Goal: Task Accomplishment & Management: Manage account settings

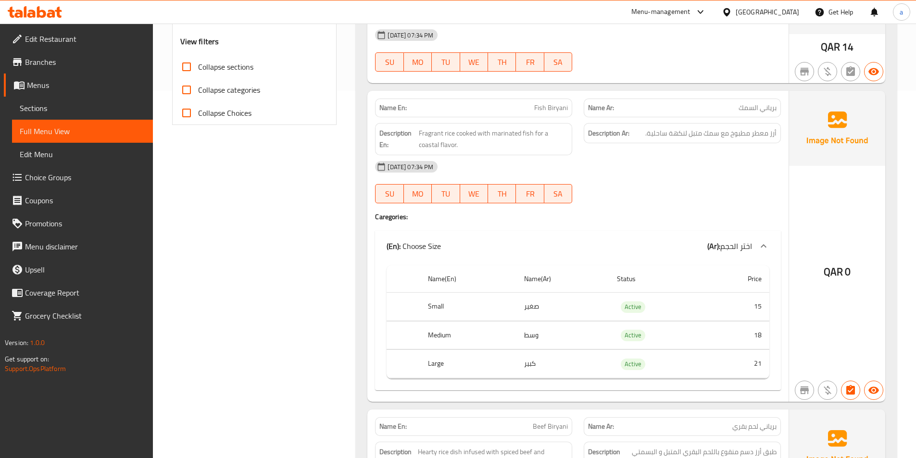
scroll to position [385, 0]
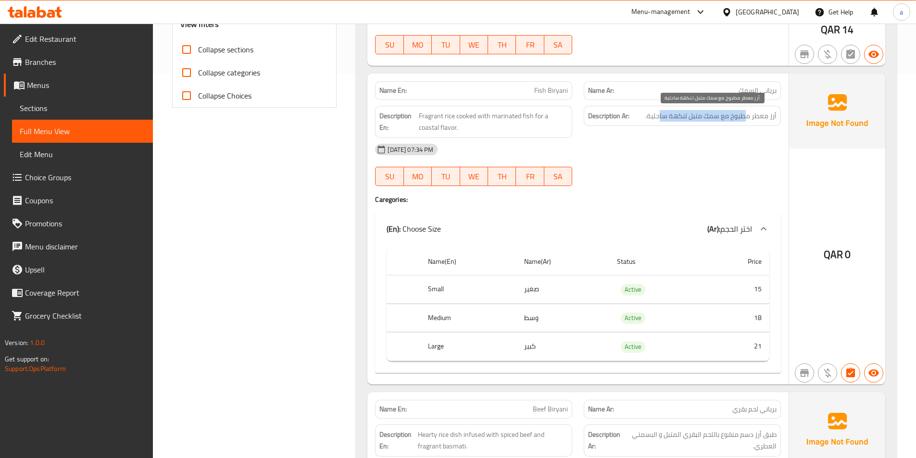
drag, startPoint x: 745, startPoint y: 116, endPoint x: 660, endPoint y: 120, distance: 85.2
click at [660, 120] on span "أرز معطر مطبوخ مع سمك متبل لنكهة ساحلية." at bounding box center [710, 116] width 131 height 12
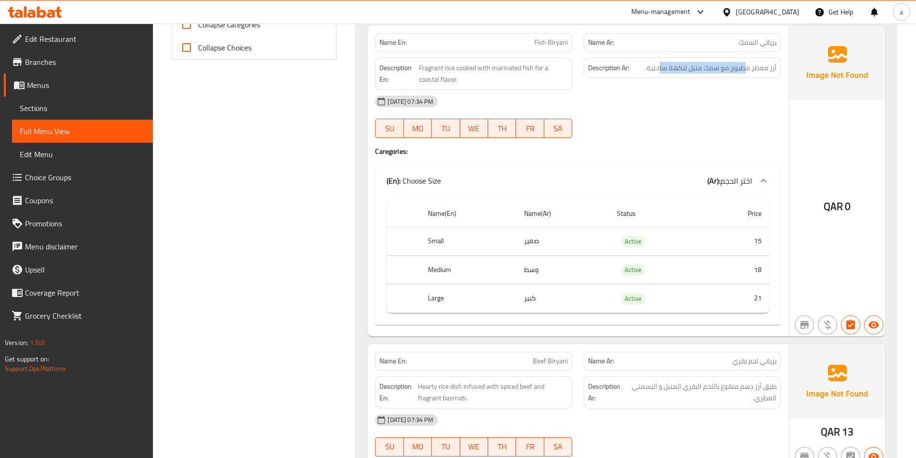
click at [660, 120] on div "[DATE] 07:34 PM SU MO TU WE TH FR SA" at bounding box center [577, 117] width 417 height 54
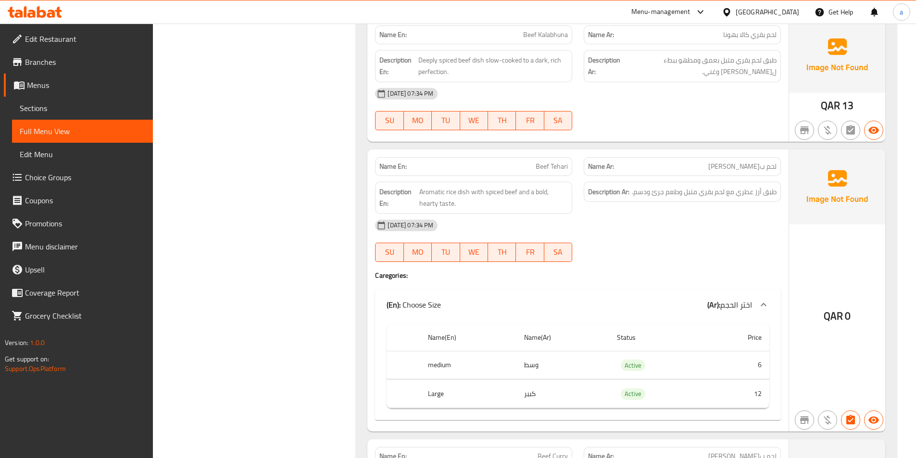
scroll to position [914, 0]
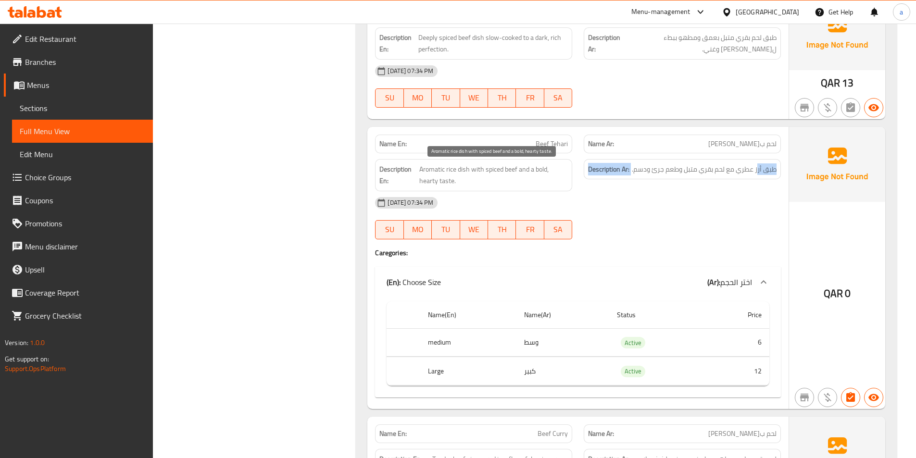
drag, startPoint x: 753, startPoint y: 172, endPoint x: 456, endPoint y: 181, distance: 296.8
click at [456, 181] on div "Description En: Aromatic rice dish with spiced beef and a bold, hearty taste. D…" at bounding box center [577, 175] width 417 height 44
drag, startPoint x: 445, startPoint y: 173, endPoint x: 422, endPoint y: 183, distance: 25.6
click at [422, 184] on span "Aromatic rice dish with spiced beef and a bold, hearty taste." at bounding box center [493, 176] width 149 height 24
drag, startPoint x: 442, startPoint y: 178, endPoint x: 444, endPoint y: 172, distance: 6.5
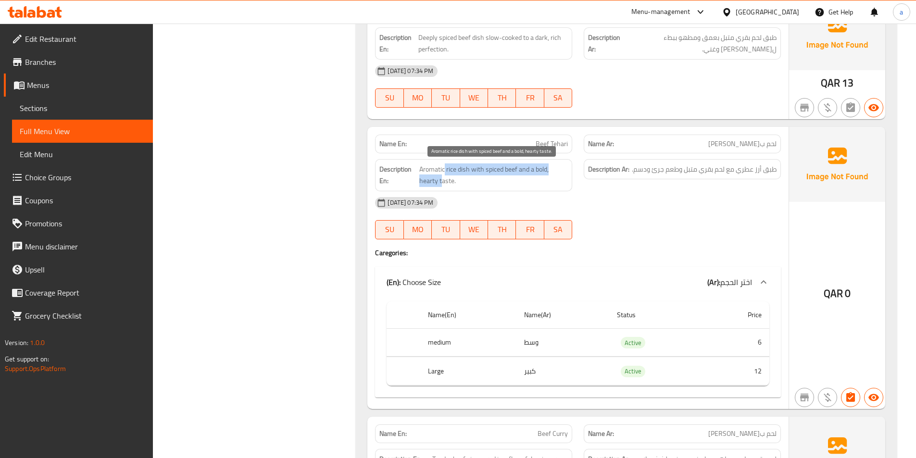
click at [444, 172] on span "Aromatic rice dish with spiced beef and a bold, hearty taste." at bounding box center [493, 176] width 149 height 24
click at [443, 172] on span "Aromatic rice dish with spiced beef and a bold, hearty taste." at bounding box center [493, 176] width 149 height 24
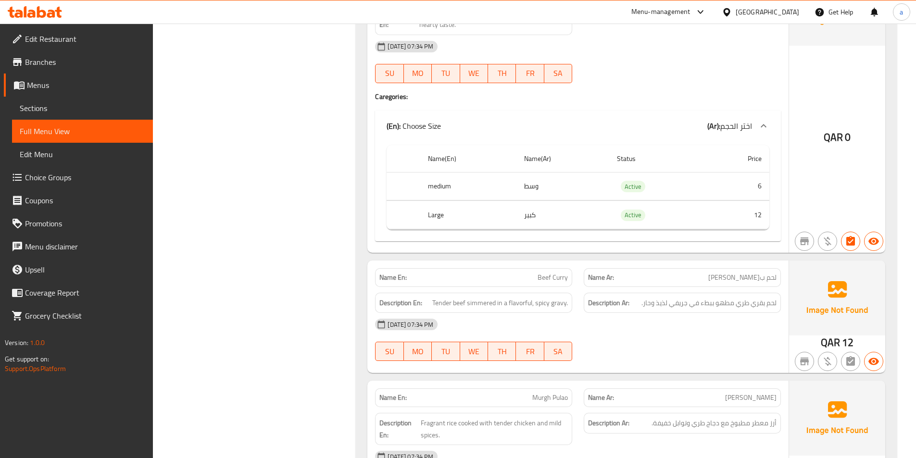
scroll to position [1106, 0]
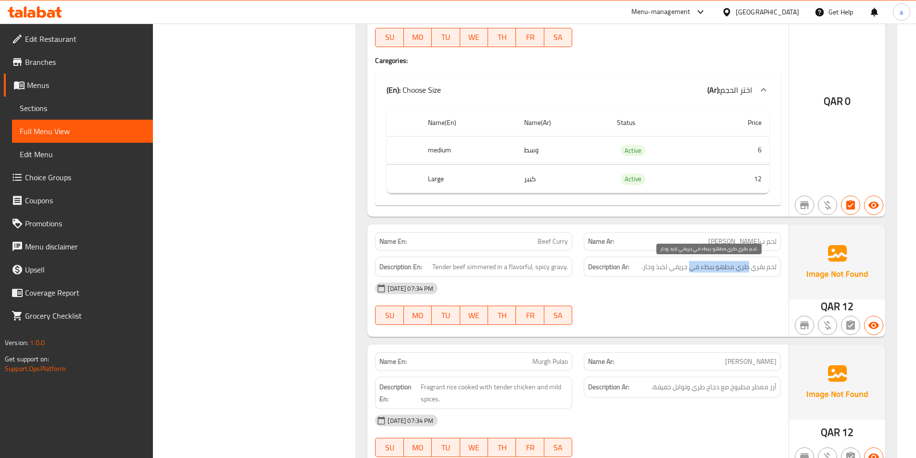
drag, startPoint x: 749, startPoint y: 270, endPoint x: 690, endPoint y: 272, distance: 59.2
click at [690, 272] on span "لحم بقري طري مطهو ببطء في جريفي لذيذ وحار." at bounding box center [709, 267] width 135 height 12
drag, startPoint x: 679, startPoint y: 268, endPoint x: 645, endPoint y: 268, distance: 34.1
click at [645, 268] on span "لحم بقري طري مطهو ببطء في جريفي لذيذ وحار." at bounding box center [709, 267] width 135 height 12
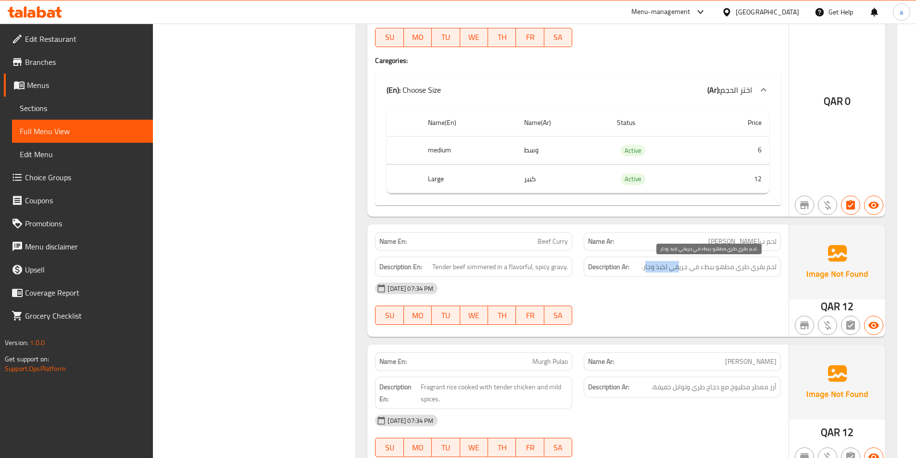
click at [645, 268] on span "لحم بقري طري مطهو ببطء في جريفي لذيذ وحار." at bounding box center [709, 267] width 135 height 12
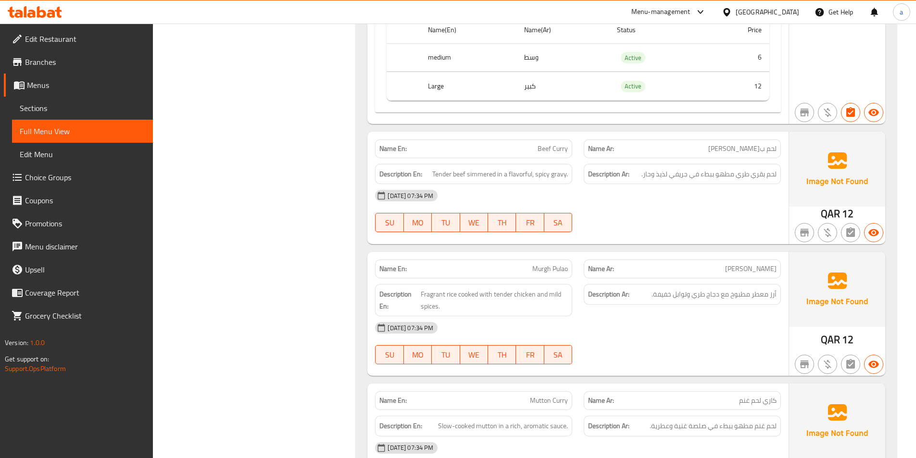
scroll to position [1202, 0]
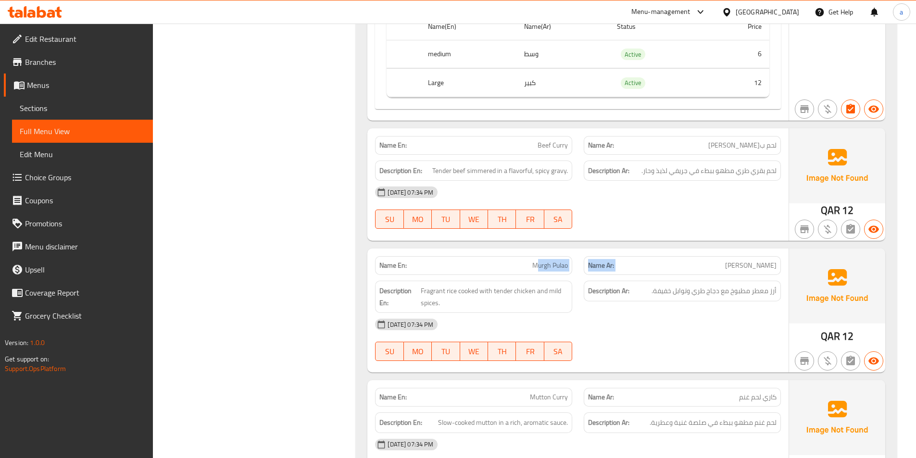
drag, startPoint x: 775, startPoint y: 266, endPoint x: 539, endPoint y: 270, distance: 236.1
click at [539, 270] on div "Name En: Murgh Pulao Name Ar: [PERSON_NAME]" at bounding box center [577, 266] width 417 height 30
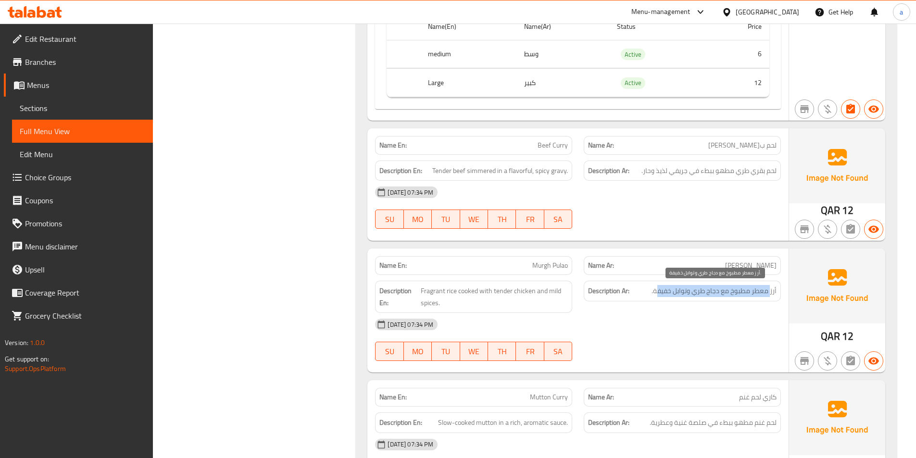
drag, startPoint x: 771, startPoint y: 288, endPoint x: 656, endPoint y: 295, distance: 115.1
click at [656, 295] on span "أرز معطر مطبوخ مع دجاج طري وتوابل خفيفة." at bounding box center [714, 291] width 125 height 12
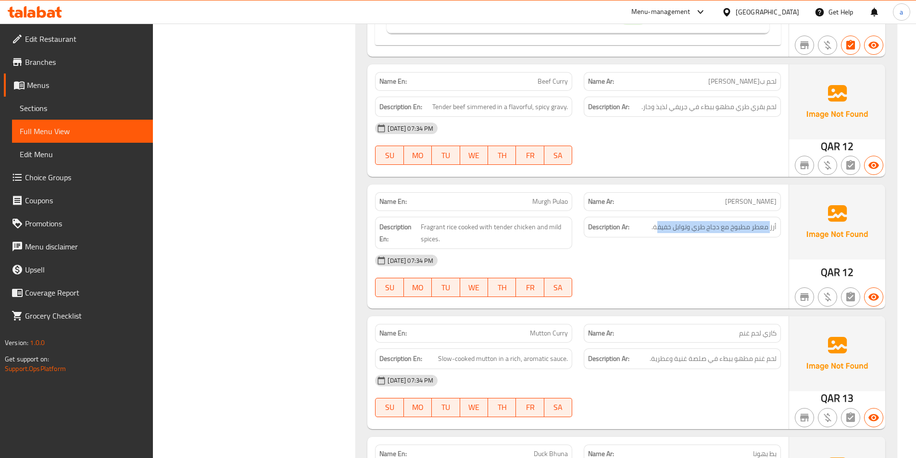
scroll to position [1298, 0]
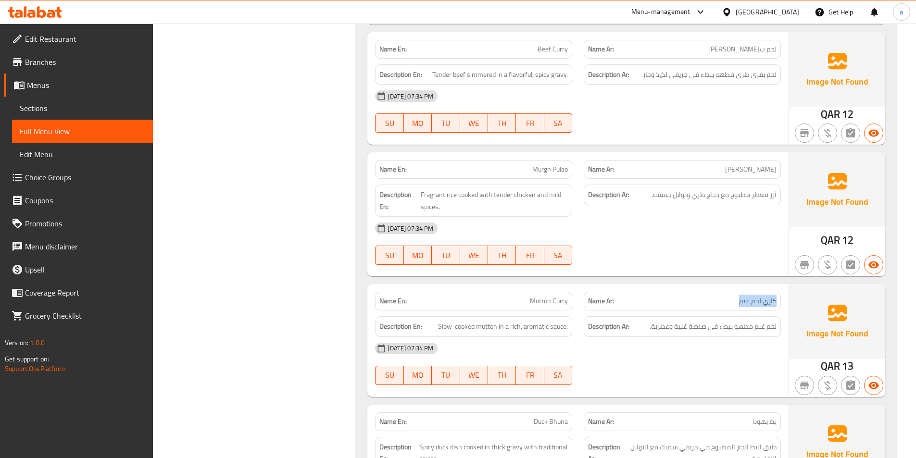
drag, startPoint x: 727, startPoint y: 305, endPoint x: 786, endPoint y: 306, distance: 58.7
click at [786, 306] on div "Name Ar: كاري لحم غنم" at bounding box center [682, 301] width 209 height 30
click at [738, 322] on span "لحم غنم مطهو ببطء في صلصة غنية وعطرية." at bounding box center [713, 327] width 127 height 12
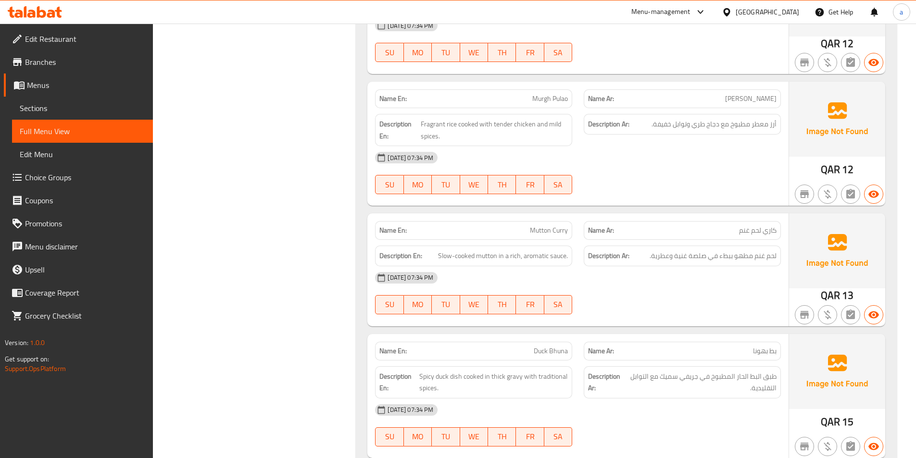
scroll to position [1395, 0]
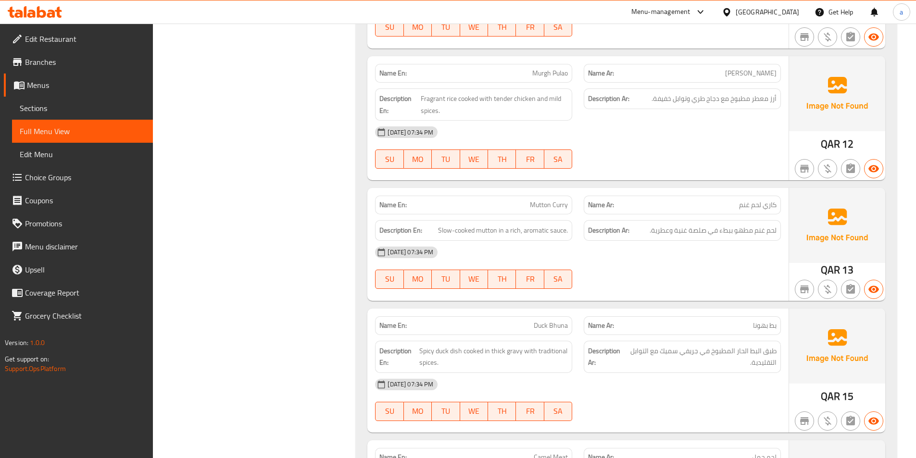
click at [748, 328] on p "Name Ar: بط بهونا" at bounding box center [682, 326] width 189 height 10
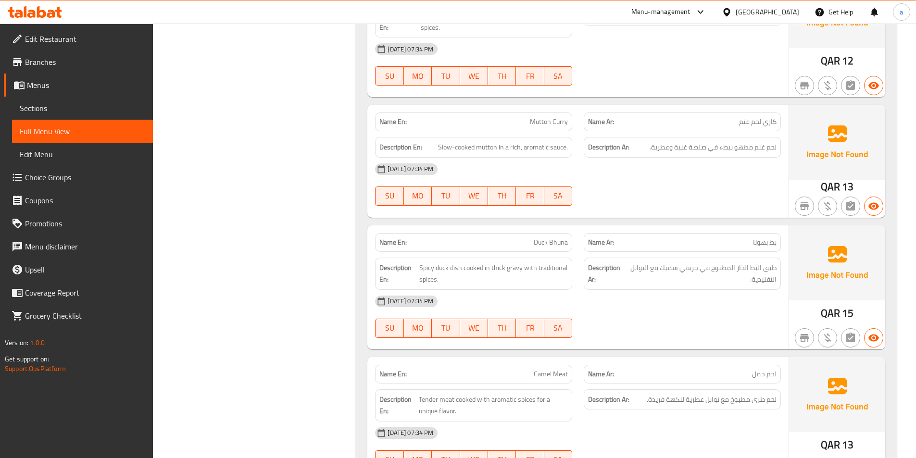
scroll to position [1491, 0]
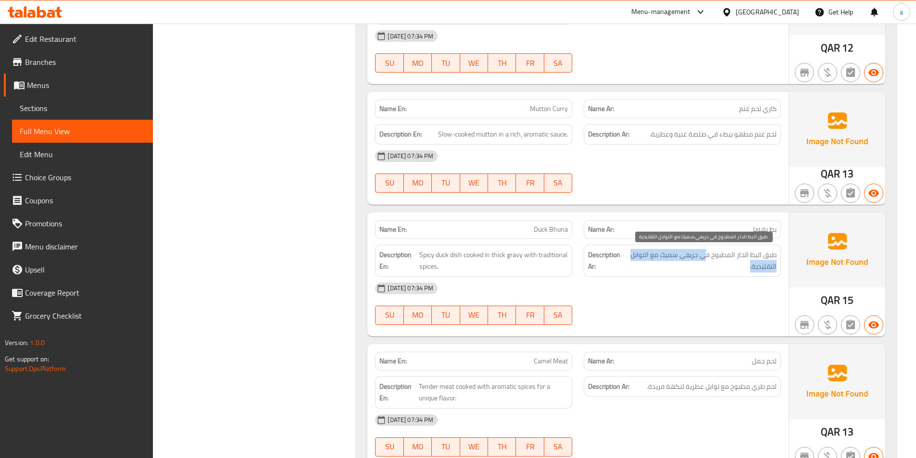
drag, startPoint x: 731, startPoint y: 261, endPoint x: 705, endPoint y: 257, distance: 26.3
click at [705, 257] on span "طبق البط الحار المطبوخ في جريفي سميك مع التوابل التقليدية." at bounding box center [701, 261] width 151 height 24
click at [710, 257] on span "طبق البط الحار المطبوخ في جريفي سميك مع التوابل التقليدية." at bounding box center [701, 261] width 151 height 24
drag, startPoint x: 715, startPoint y: 257, endPoint x: 648, endPoint y: 258, distance: 66.4
click at [648, 258] on span "طبق البط الحار المطبوخ في جريفي سميك مع التوابل التقليدية." at bounding box center [701, 261] width 151 height 24
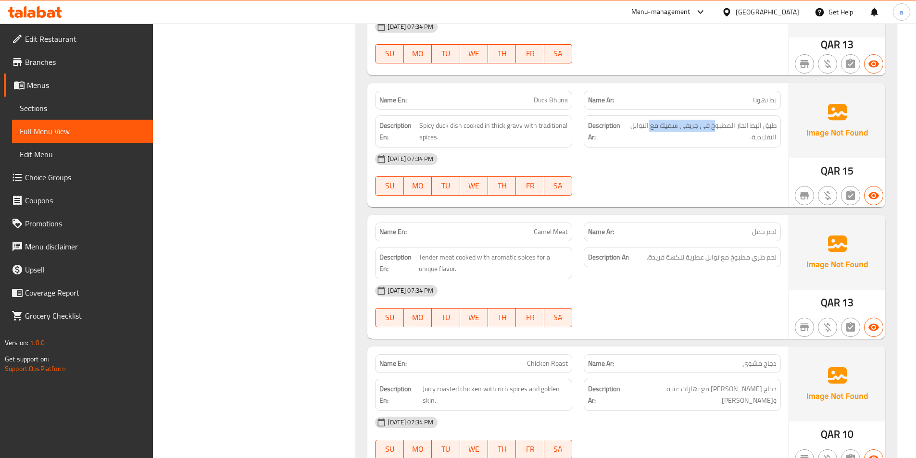
scroll to position [1635, 0]
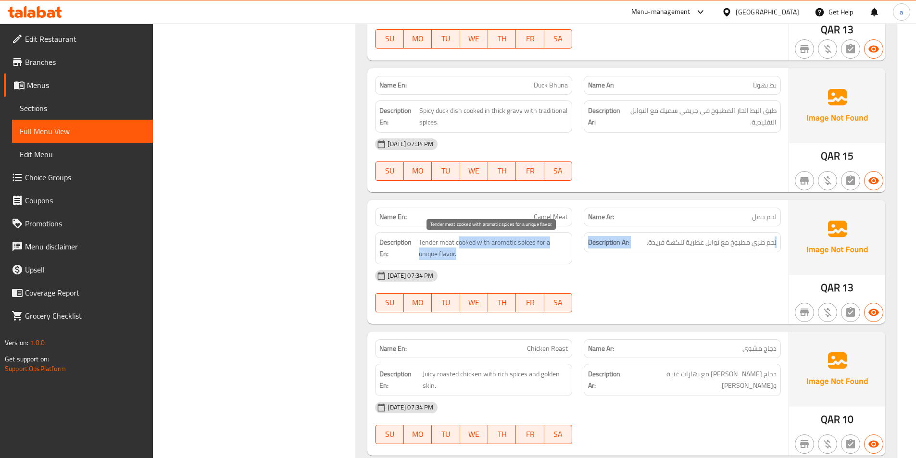
drag, startPoint x: 775, startPoint y: 245, endPoint x: 459, endPoint y: 244, distance: 315.9
click at [459, 244] on div "Description En: Tender meat cooked with aromatic spices for a unique flavor. De…" at bounding box center [577, 248] width 417 height 44
click at [459, 244] on span "Tender meat cooked with aromatic spices for a unique flavor." at bounding box center [493, 249] width 149 height 24
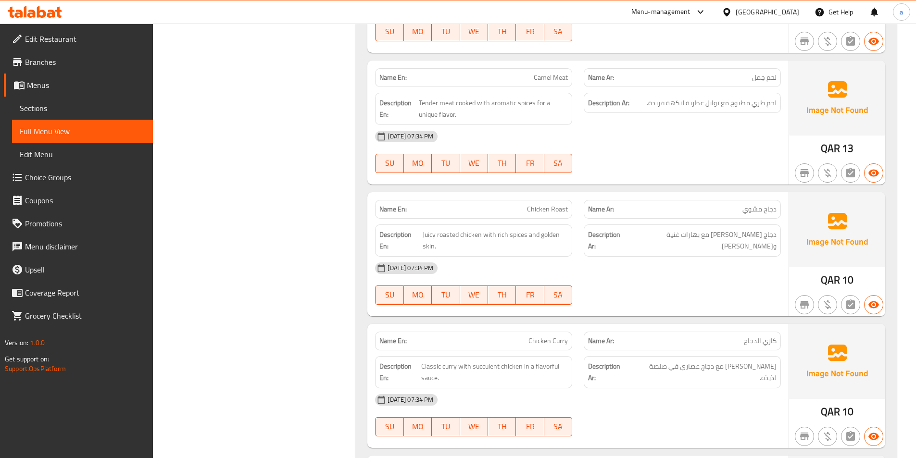
scroll to position [1779, 0]
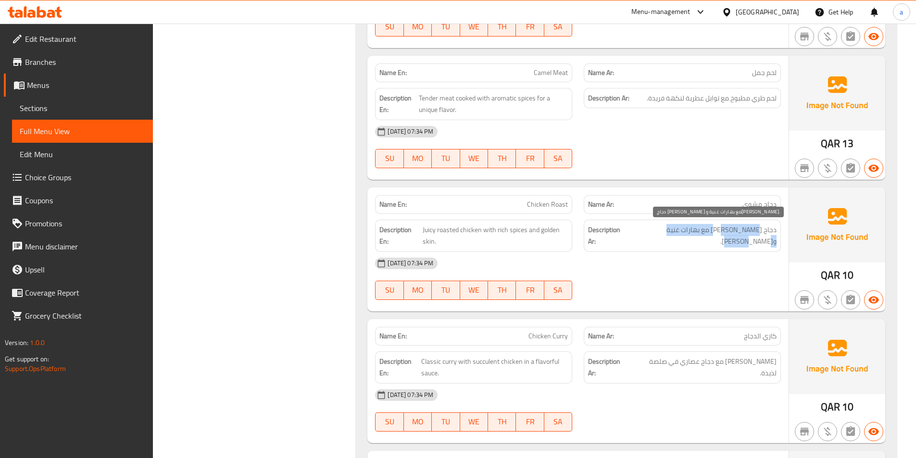
drag, startPoint x: 748, startPoint y: 232, endPoint x: 634, endPoint y: 232, distance: 114.5
click at [634, 232] on h6 "Description Ar: دجاج [PERSON_NAME] مع بهارات غنية و[PERSON_NAME]." at bounding box center [682, 236] width 189 height 24
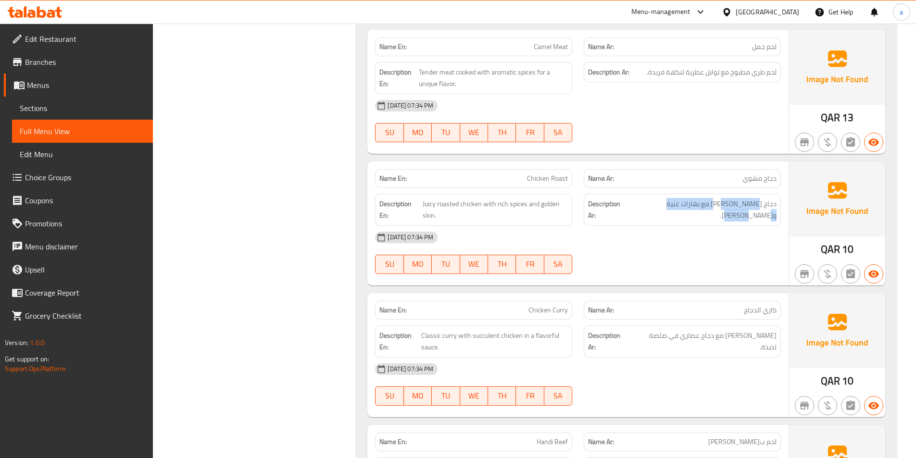
scroll to position [1875, 0]
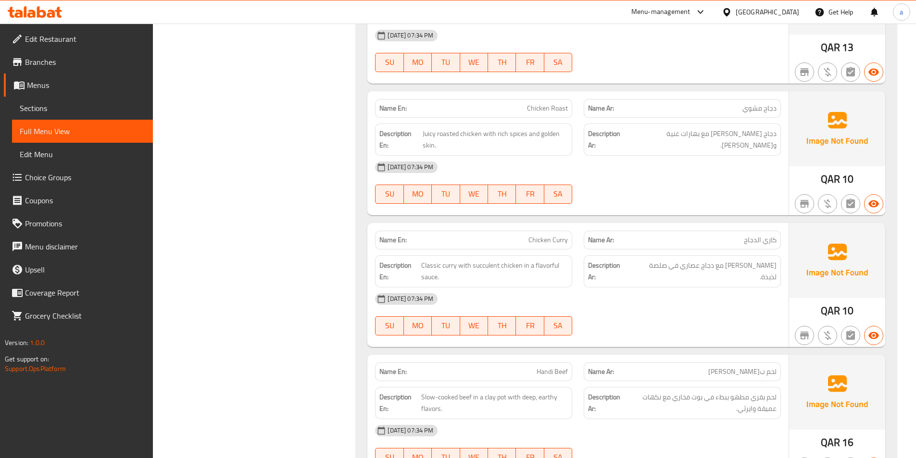
click at [741, 239] on p "Name Ar: كاري الدجاج" at bounding box center [682, 240] width 189 height 10
drag, startPoint x: 736, startPoint y: 268, endPoint x: 683, endPoint y: 263, distance: 53.2
click at [683, 263] on span "[PERSON_NAME] مع دجاج عصاري في صلصة لذيذة." at bounding box center [703, 272] width 145 height 24
click at [692, 266] on span "[PERSON_NAME] مع دجاج عصاري في صلصة لذيذة." at bounding box center [703, 272] width 145 height 24
drag, startPoint x: 676, startPoint y: 267, endPoint x: 653, endPoint y: 268, distance: 23.6
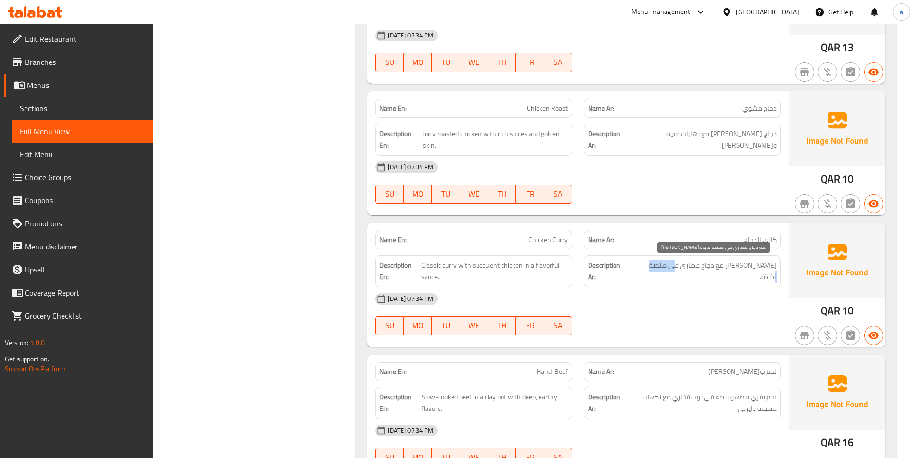
click at [653, 268] on span "[PERSON_NAME] مع دجاج عصاري في صلصة لذيذة." at bounding box center [703, 272] width 145 height 24
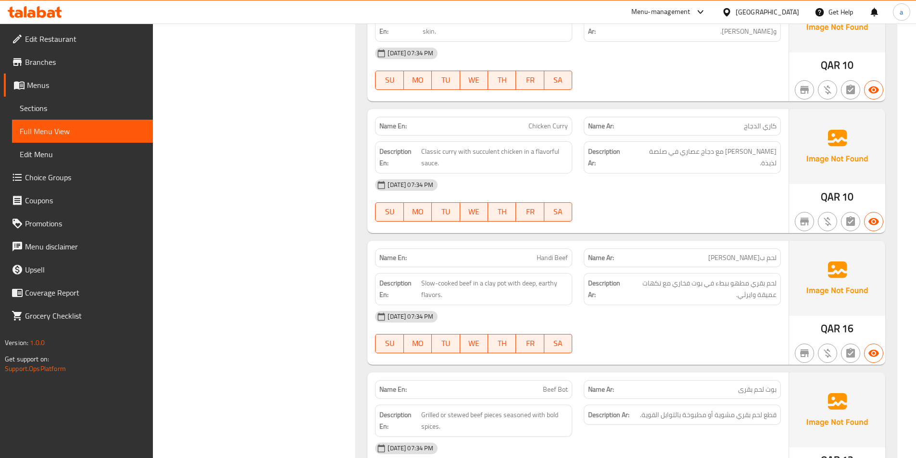
scroll to position [2020, 0]
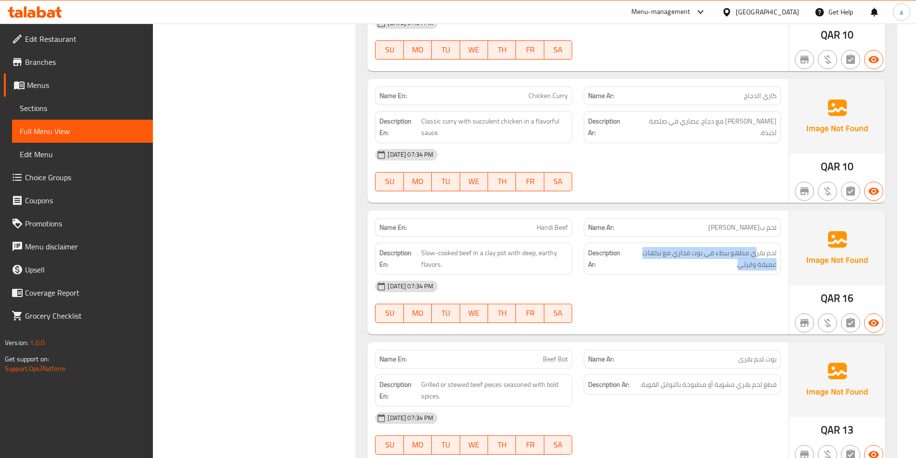
drag, startPoint x: 755, startPoint y: 252, endPoint x: 747, endPoint y: 267, distance: 16.1
click at [739, 271] on div "Description Ar: لحم بقري مطهو ببطء في بوت فخاري مع نكهات عميقة وايرثي." at bounding box center [682, 259] width 197 height 32
click at [747, 267] on span "لحم بقري مطهو ببطء في بوت فخاري مع نكهات عميقة وايرثي." at bounding box center [701, 259] width 151 height 24
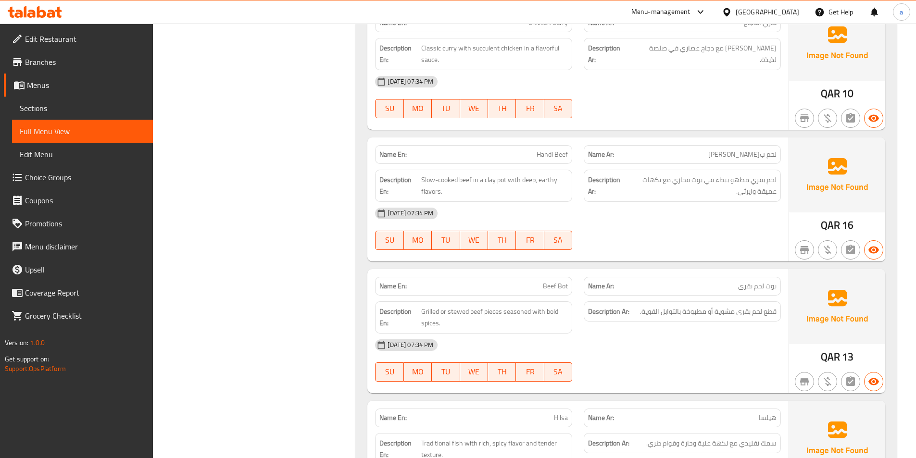
scroll to position [2116, 0]
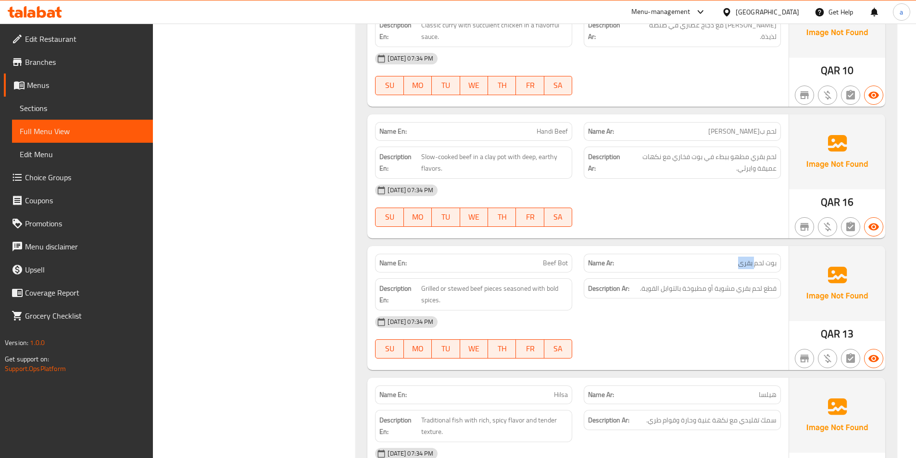
drag, startPoint x: 737, startPoint y: 260, endPoint x: 758, endPoint y: 265, distance: 21.2
click at [758, 265] on p "Name Ar: بوت لحم بقرى" at bounding box center [682, 263] width 189 height 10
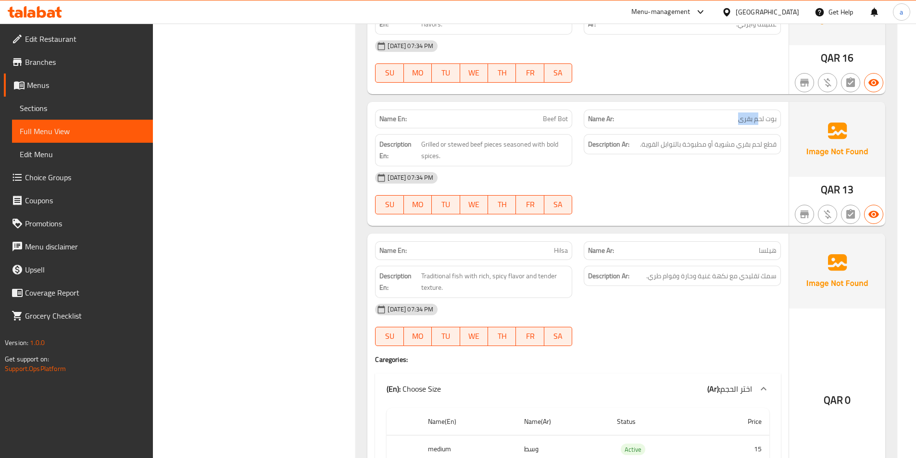
scroll to position [2308, 0]
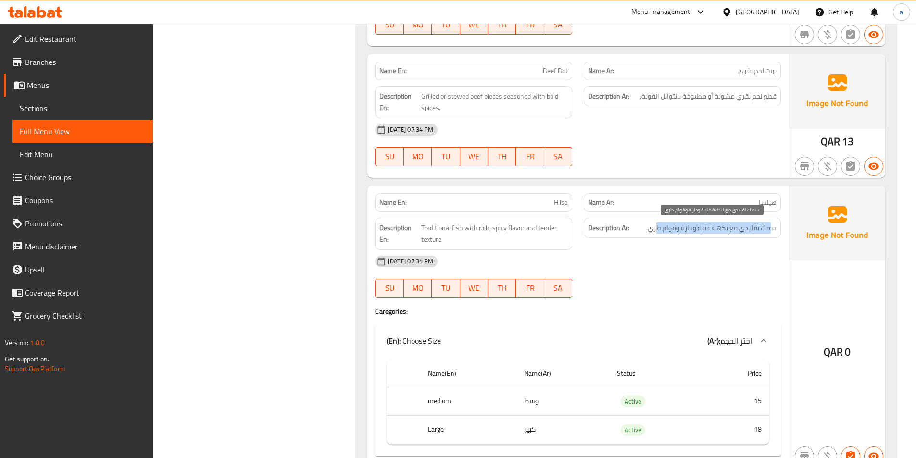
drag, startPoint x: 767, startPoint y: 229, endPoint x: 649, endPoint y: 233, distance: 117.4
click at [657, 233] on span "سمك تقليدي مع نكهة غنية وحارة وقوام طري." at bounding box center [711, 228] width 130 height 12
click at [644, 231] on h6 "Description Ar: سمك تقليدي مع نكهة غنية وحارة وقوام طري." at bounding box center [682, 228] width 189 height 12
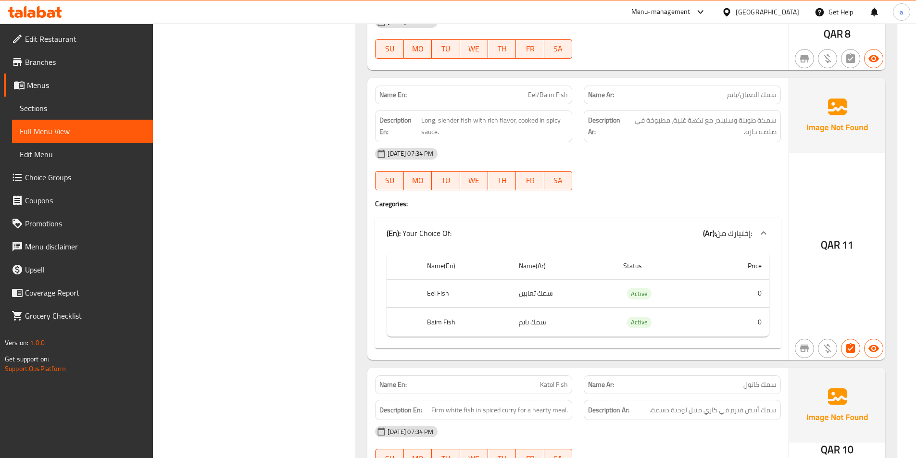
scroll to position [2837, 0]
click at [724, 117] on span "سمكة طويلة وسليندر مع نكهة غنية، مطبوخة في صلصة حارة." at bounding box center [701, 127] width 151 height 24
click at [708, 173] on div "[DATE] 07:34 PM SU MO TU WE TH FR SA" at bounding box center [577, 170] width 417 height 54
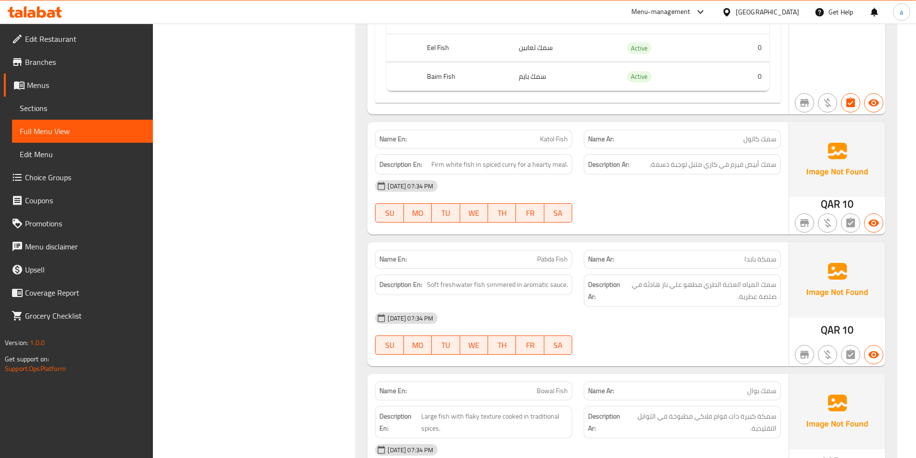
scroll to position [3078, 0]
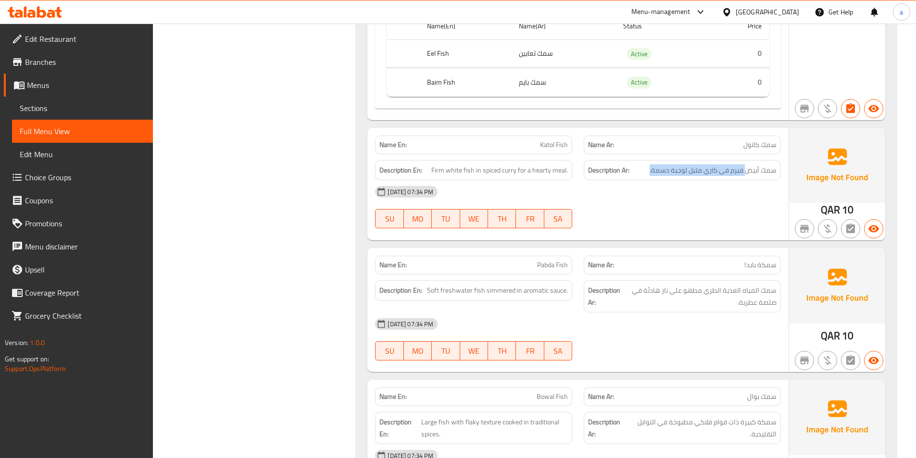
drag, startPoint x: 745, startPoint y: 173, endPoint x: 646, endPoint y: 171, distance: 99.1
click at [646, 171] on h6 "Description Ar: سمك أبيض فيرم في كاري متبل لوجبة دسمة." at bounding box center [682, 170] width 189 height 12
click at [666, 206] on div "[DATE] 07:34 PM SU MO TU WE TH FR SA" at bounding box center [577, 207] width 417 height 54
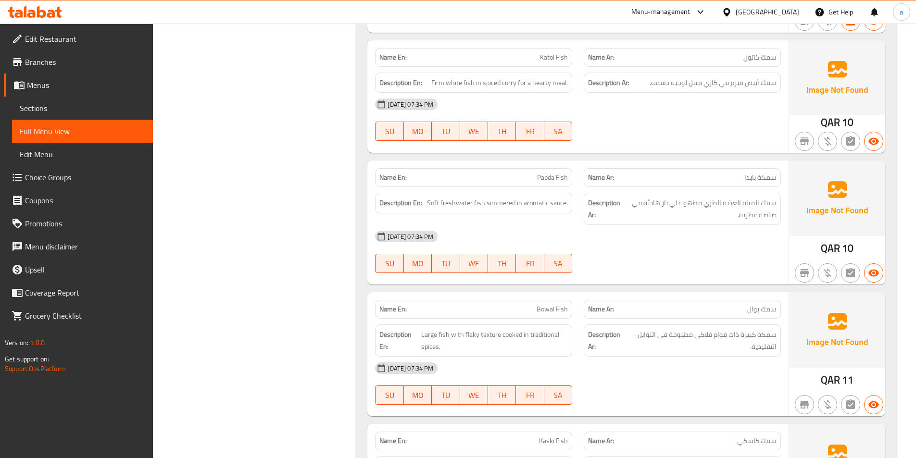
scroll to position [3174, 0]
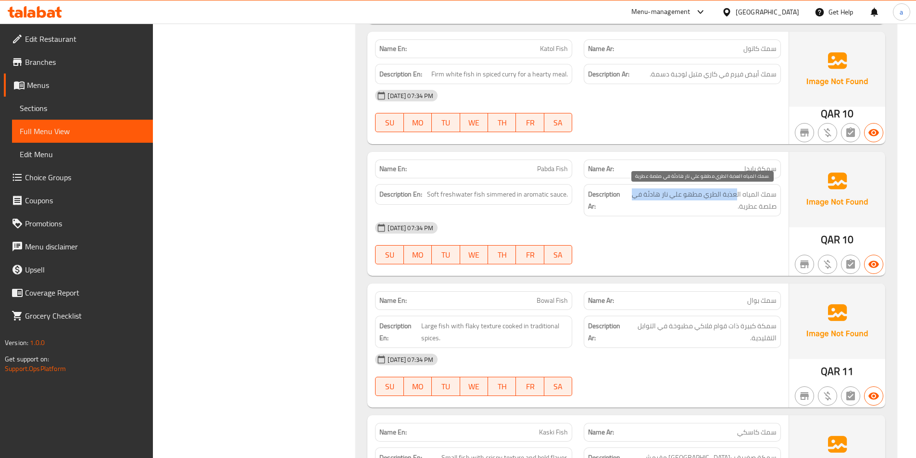
drag, startPoint x: 736, startPoint y: 195, endPoint x: 635, endPoint y: 198, distance: 101.5
click at [635, 198] on span "سمك المياه العذبة الطري مطهو علي نار هادئة في صلصة عطرية." at bounding box center [700, 201] width 152 height 24
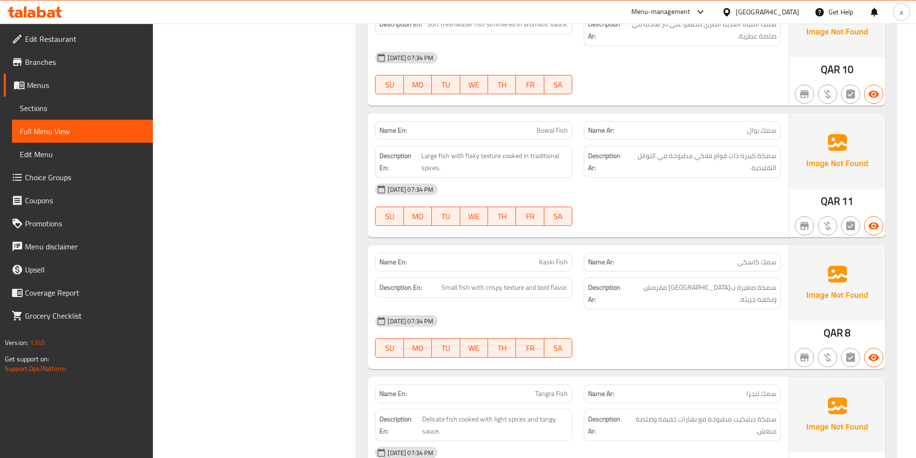
scroll to position [3414, 0]
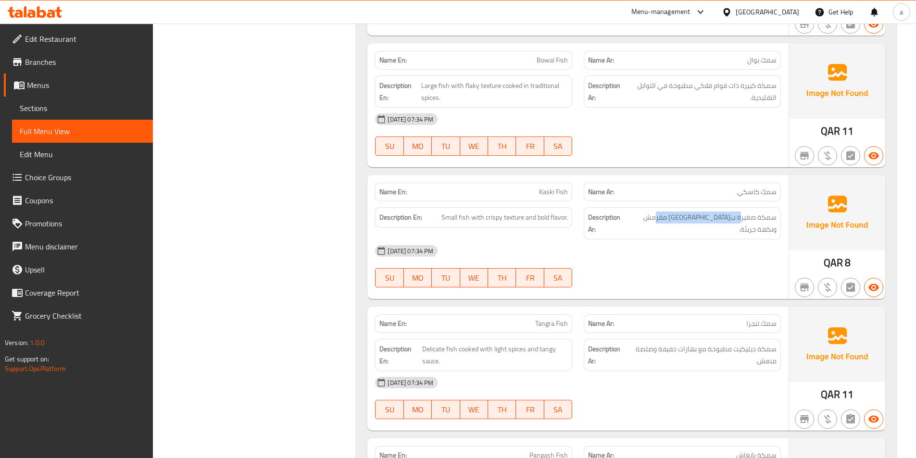
drag, startPoint x: 742, startPoint y: 213, endPoint x: 662, endPoint y: 207, distance: 80.6
click at [662, 207] on div "Description Ar: سمكة صغيرة بقوام مقرمش ونكهة جريئة." at bounding box center [682, 223] width 209 height 44
click at [677, 218] on span "سمكة صغيرة ب[GEOGRAPHIC_DATA] مقرمش ونكهة جريئة." at bounding box center [701, 224] width 151 height 24
drag, startPoint x: 737, startPoint y: 218, endPoint x: 691, endPoint y: 223, distance: 46.8
click at [691, 223] on span "سمكة صغيرة ب[GEOGRAPHIC_DATA] مقرمش ونكهة جريئة." at bounding box center [701, 224] width 151 height 24
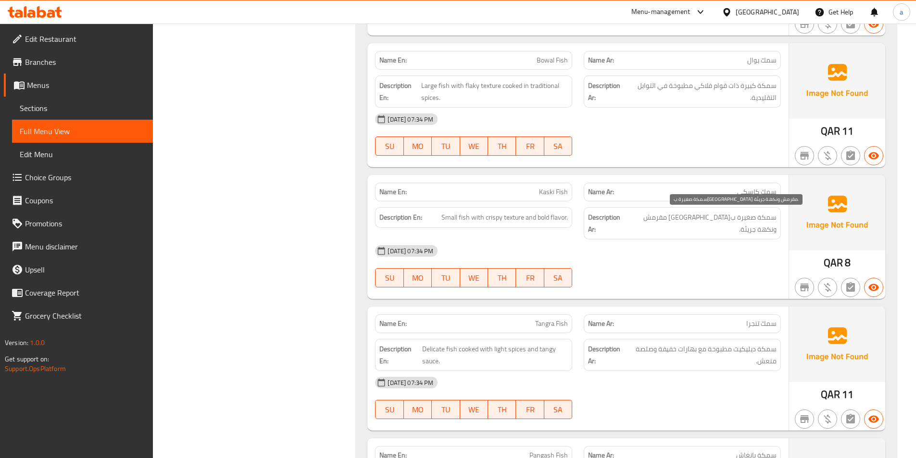
click at [713, 239] on div "[DATE] 07:34 PM" at bounding box center [577, 250] width 417 height 23
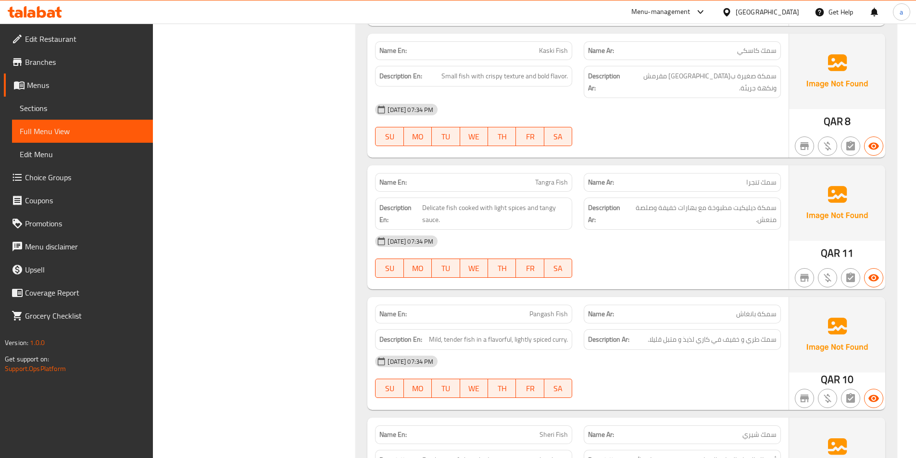
scroll to position [3559, 0]
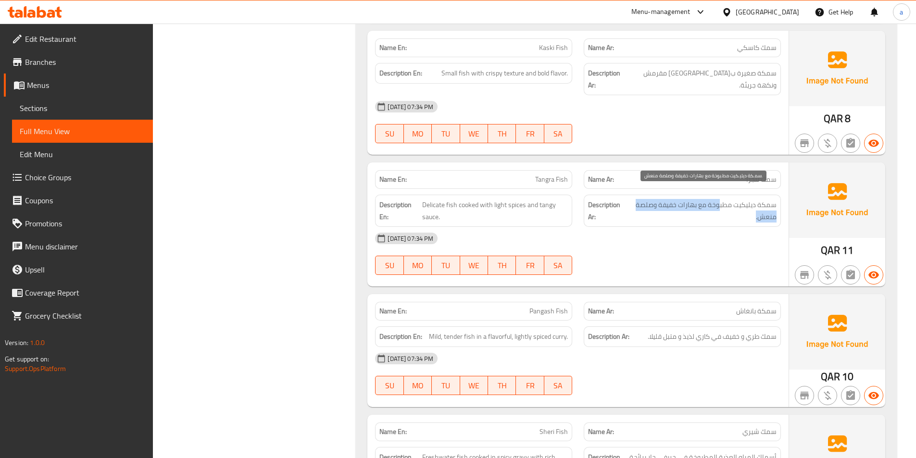
drag, startPoint x: 717, startPoint y: 199, endPoint x: 667, endPoint y: 200, distance: 49.1
click at [667, 200] on span "سمكة ديليكيت مطبوخة مع بهارات خفيفة وصلصة منعش." at bounding box center [702, 211] width 149 height 24
click at [666, 201] on span "سمكة ديليكيت مطبوخة مع بهارات خفيفة وصلصة منعش." at bounding box center [702, 211] width 149 height 24
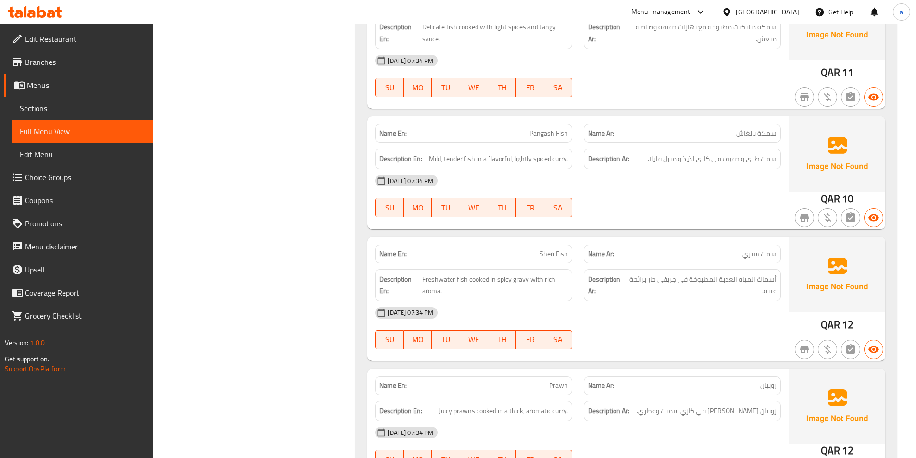
scroll to position [3799, 0]
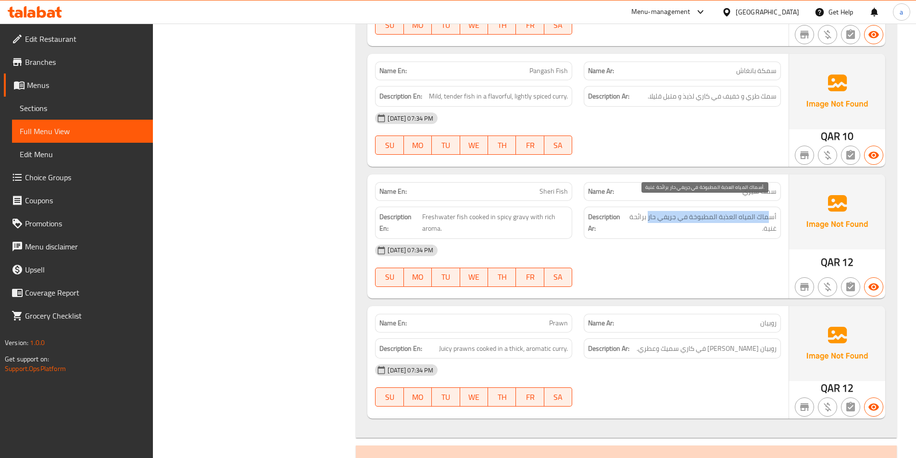
drag, startPoint x: 770, startPoint y: 205, endPoint x: 651, endPoint y: 207, distance: 118.8
click at [651, 211] on span "أسماك المياه العذبة المطبوخة في جريفي حار برائحة غنية." at bounding box center [702, 223] width 149 height 24
click at [682, 211] on span "أسماك المياه العذبة المطبوخة في جريفي حار برائحة غنية." at bounding box center [702, 223] width 149 height 24
drag, startPoint x: 716, startPoint y: 210, endPoint x: 734, endPoint y: 219, distance: 19.8
click at [734, 219] on span "أسماك المياه العذبة المطبوخة في جريفي حار برائحة غنية." at bounding box center [702, 223] width 149 height 24
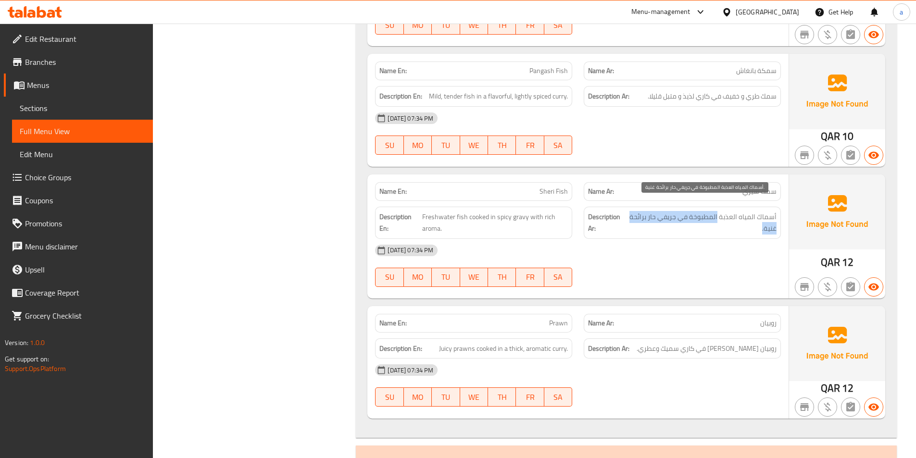
click at [734, 219] on span "أسماك المياه العذبة المطبوخة في جريفي حار برائحة غنية." at bounding box center [702, 223] width 149 height 24
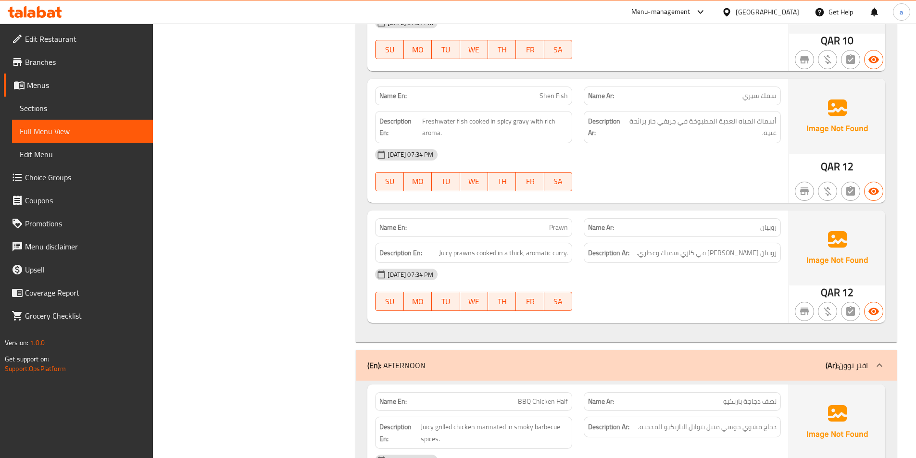
scroll to position [3895, 0]
drag, startPoint x: 762, startPoint y: 241, endPoint x: 649, endPoint y: 248, distance: 113.2
click at [649, 248] on div "Description Ar: [PERSON_NAME] في كاري سميك وعطري." at bounding box center [682, 252] width 197 height 21
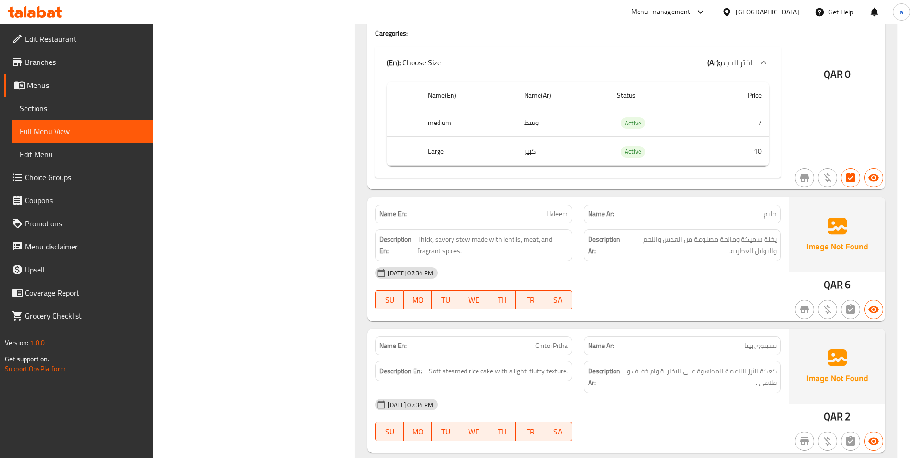
scroll to position [5001, 0]
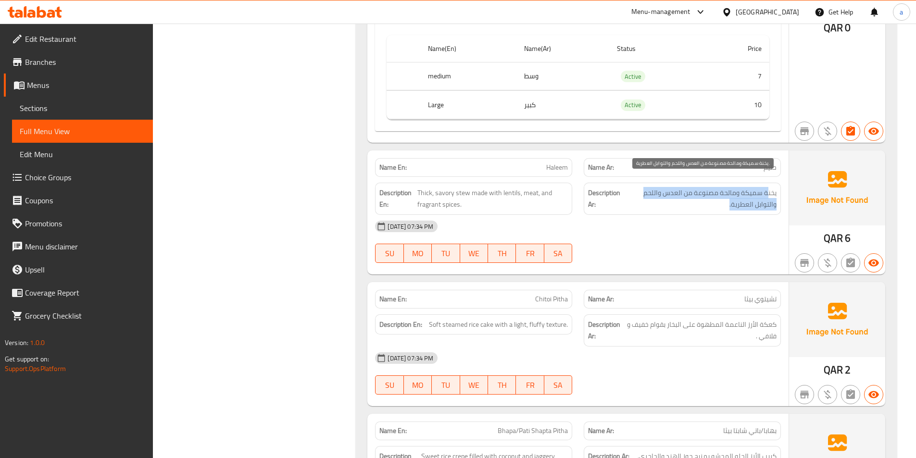
drag, startPoint x: 769, startPoint y: 186, endPoint x: 671, endPoint y: 189, distance: 98.2
click at [671, 189] on span "يخنة سميكة ومالحة مصنوعة من العدس واللحم والتوابل العطرية." at bounding box center [701, 199] width 152 height 24
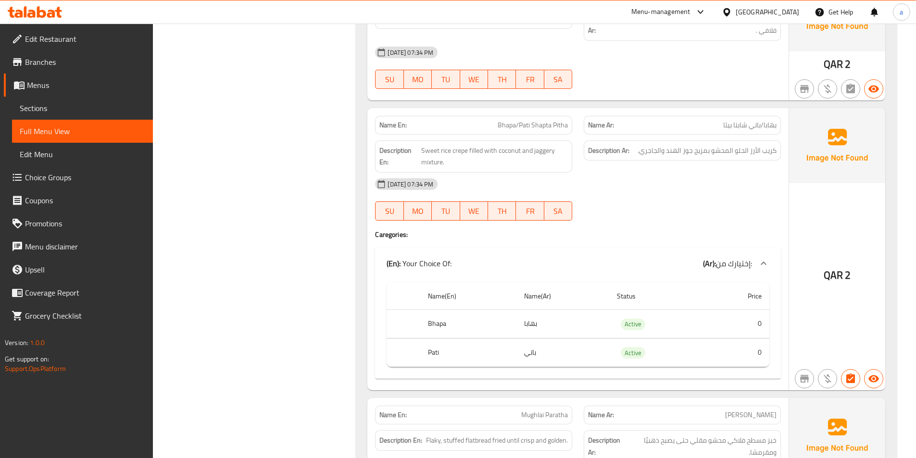
scroll to position [5290, 0]
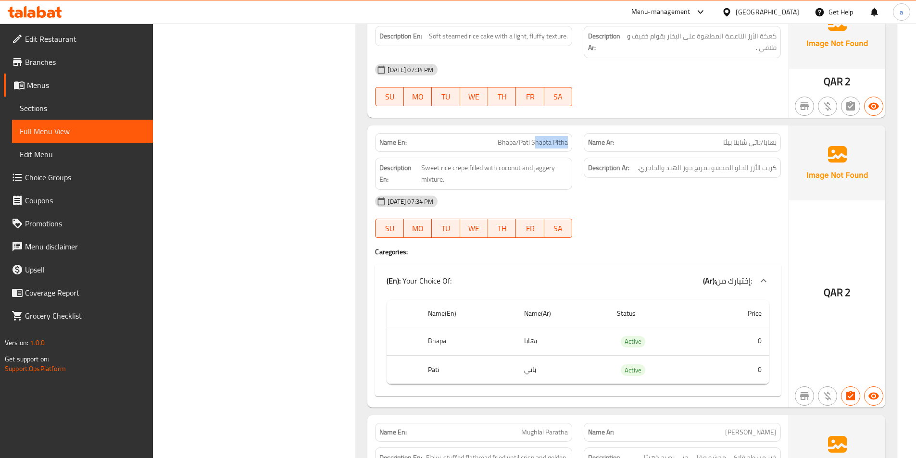
drag, startPoint x: 537, startPoint y: 134, endPoint x: 568, endPoint y: 133, distance: 31.3
click at [568, 133] on div "Name En: Bhapa/Pati Shapta Pitha" at bounding box center [473, 142] width 197 height 19
click at [523, 138] on span "Bhapa/Pati Shapta Pitha" at bounding box center [533, 143] width 70 height 10
click at [542, 138] on span "Bhapa/Pati Shapta Pitha" at bounding box center [533, 143] width 70 height 10
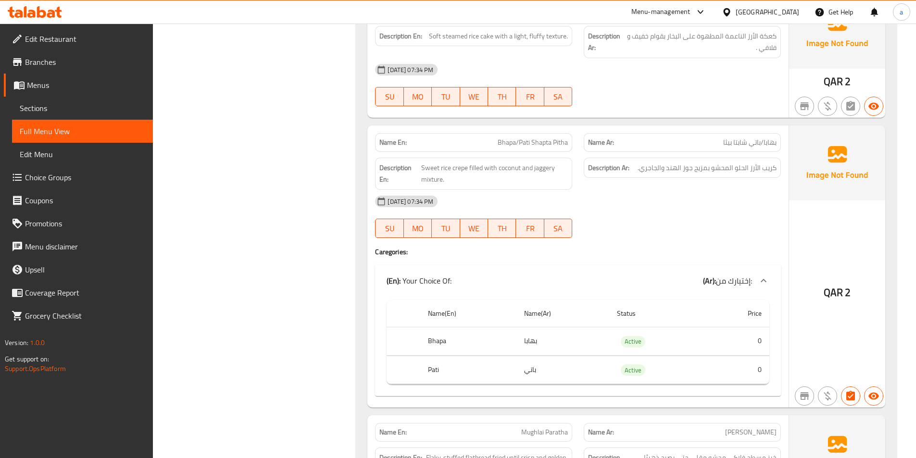
click at [561, 138] on span "Bhapa/Pati Shapta Pitha" at bounding box center [533, 143] width 70 height 10
click at [542, 138] on span "Bhapa/Pati Shapta Pitha" at bounding box center [533, 143] width 70 height 10
click at [560, 138] on span "Bhapa/Pati Shapta Pitha" at bounding box center [533, 143] width 70 height 10
click at [510, 138] on span "Bhapa/Pati Shapta Pitha" at bounding box center [533, 143] width 70 height 10
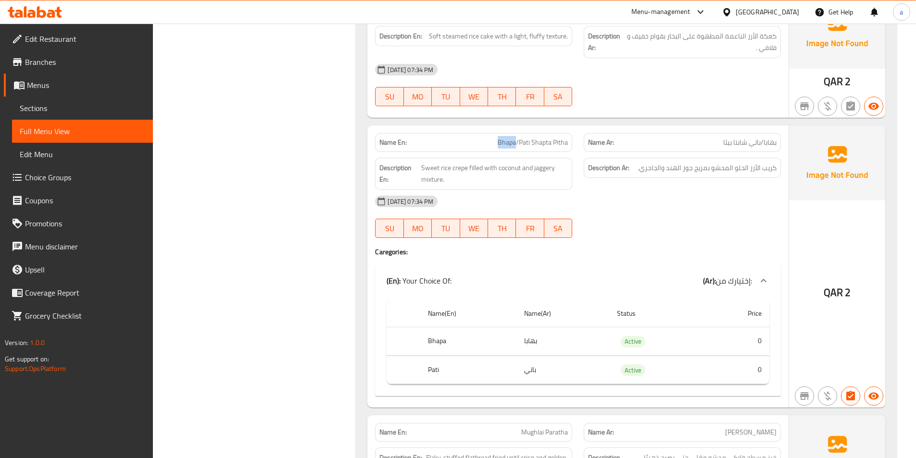
copy span "Bhapa"
click at [528, 138] on span "Bhapa/Pati Shapta Pitha" at bounding box center [533, 143] width 70 height 10
click at [545, 138] on span "Bhapa/Pati Shapta Pitha" at bounding box center [533, 143] width 70 height 10
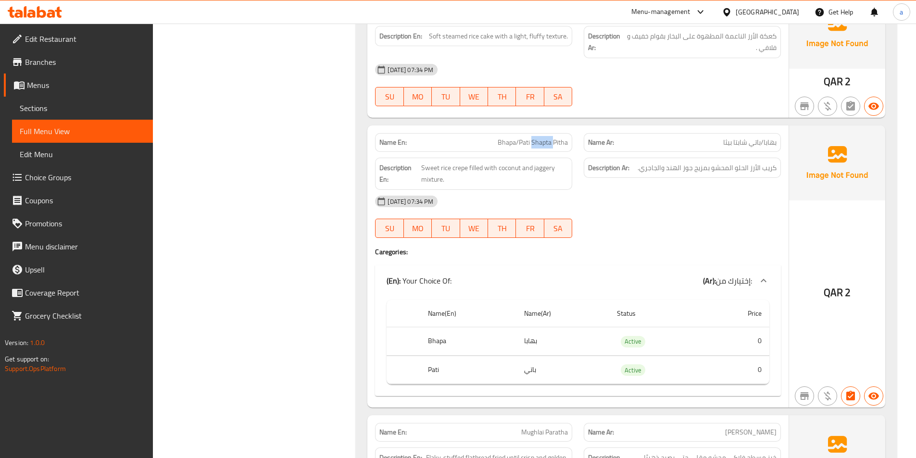
copy span "Shapta"
click at [562, 138] on span "Bhapa/Pati Shapta Pitha" at bounding box center [533, 143] width 70 height 10
copy span "Pitha"
click at [526, 138] on span "Bhapa/Pati Shapta Pitha" at bounding box center [533, 143] width 70 height 10
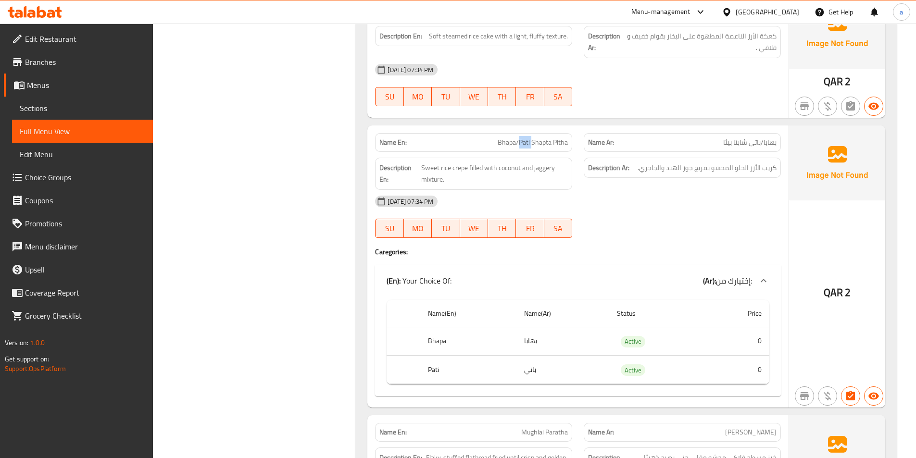
click at [526, 138] on span "Bhapa/Pati Shapta Pitha" at bounding box center [533, 143] width 70 height 10
copy span "Pati"
click at [536, 138] on span "Bhapa/Pati Shapta Pitha" at bounding box center [533, 143] width 70 height 10
click at [545, 138] on span "Bhapa/Pati Shapta Pitha" at bounding box center [533, 143] width 70 height 10
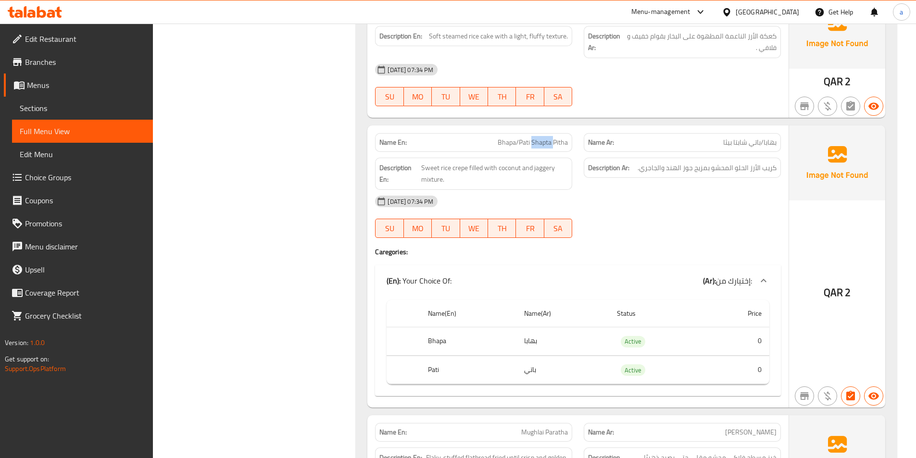
copy span "Shapta"
click at [500, 138] on span "Bhapa/Pati Shapta Pitha" at bounding box center [533, 143] width 70 height 10
copy span "Bhapa"
click at [542, 138] on span "Bhapa/Pati Shapta Pitha" at bounding box center [533, 143] width 70 height 10
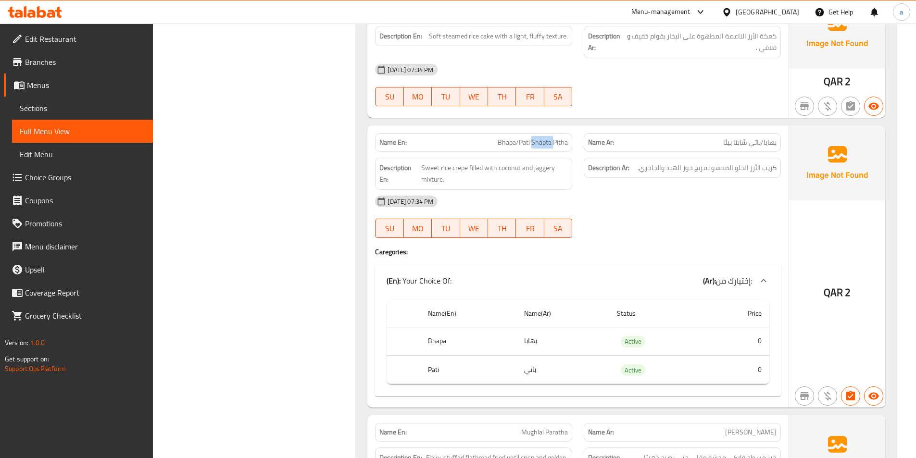
click at [542, 138] on span "Bhapa/Pati Shapta Pitha" at bounding box center [533, 143] width 70 height 10
click at [532, 138] on span "Bhapa/Pati Shapta Pitha" at bounding box center [533, 143] width 70 height 10
drag, startPoint x: 530, startPoint y: 131, endPoint x: 543, endPoint y: 132, distance: 13.5
click at [543, 138] on span "Bhapa/Pati Shapta Pitha" at bounding box center [533, 143] width 70 height 10
click at [542, 138] on span "Bhapa/Pati Shapta Pitha" at bounding box center [533, 143] width 70 height 10
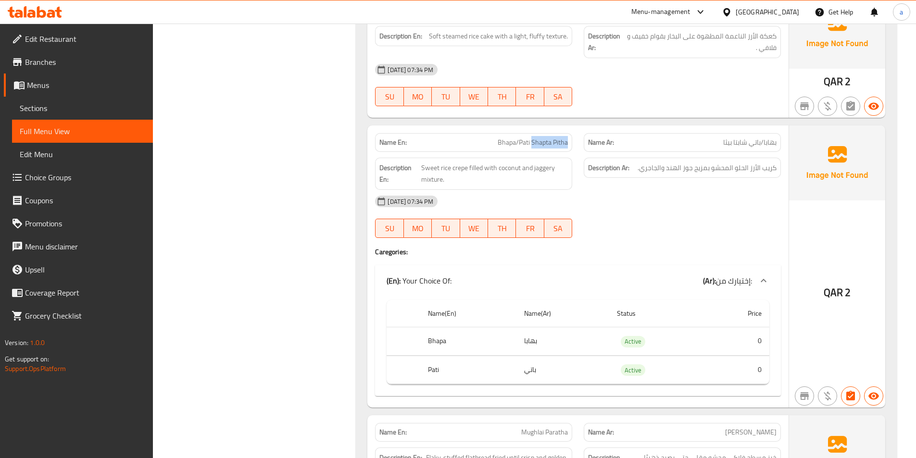
drag, startPoint x: 533, startPoint y: 131, endPoint x: 566, endPoint y: 133, distance: 33.2
click at [566, 138] on span "Bhapa/Pati Shapta Pitha" at bounding box center [533, 143] width 70 height 10
copy span "Shapta Pitha"
click at [510, 162] on span "Sweet rice crepe filled with coconut and jaggery mixture." at bounding box center [494, 174] width 147 height 24
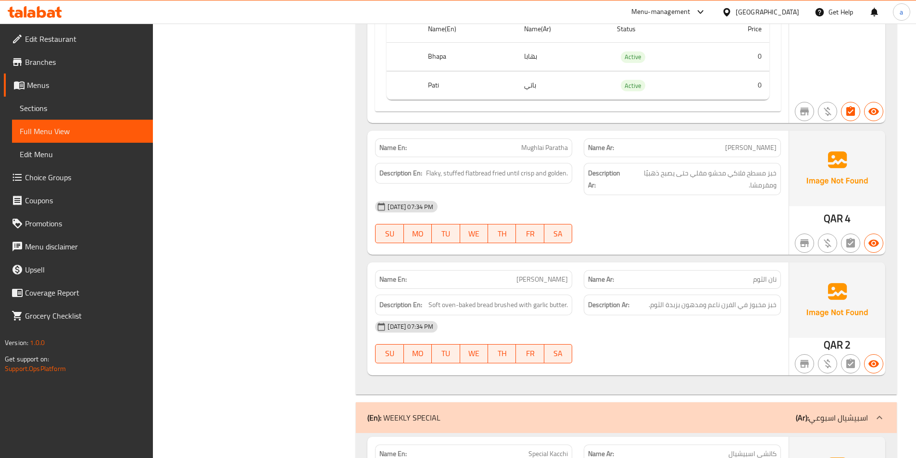
scroll to position [5578, 0]
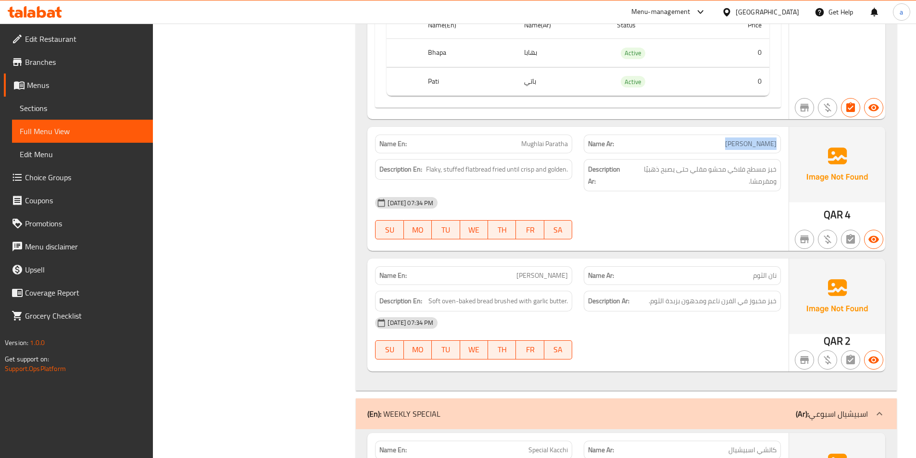
drag, startPoint x: 734, startPoint y: 132, endPoint x: 784, endPoint y: 134, distance: 49.6
click at [784, 134] on div "Name Ar: [PERSON_NAME]" at bounding box center [682, 144] width 209 height 30
click at [760, 164] on span "خبز مسطح فلاكي محشو مقلي حتى يصبح ذهبيًا ومقرمشا." at bounding box center [702, 176] width 149 height 24
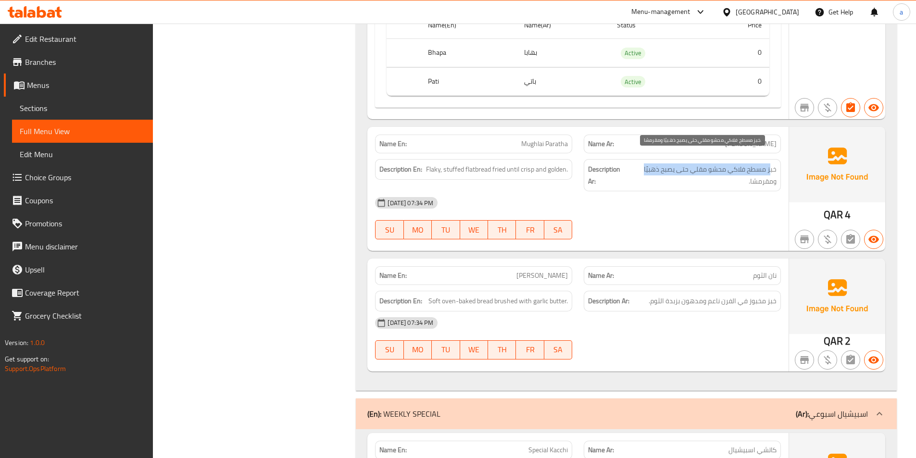
drag, startPoint x: 769, startPoint y: 157, endPoint x: 630, endPoint y: 162, distance: 139.1
click at [630, 164] on span "خبز مسطح فلاكي محشو مقلي حتى يصبح ذهبيًا ومقرمشا." at bounding box center [702, 176] width 149 height 24
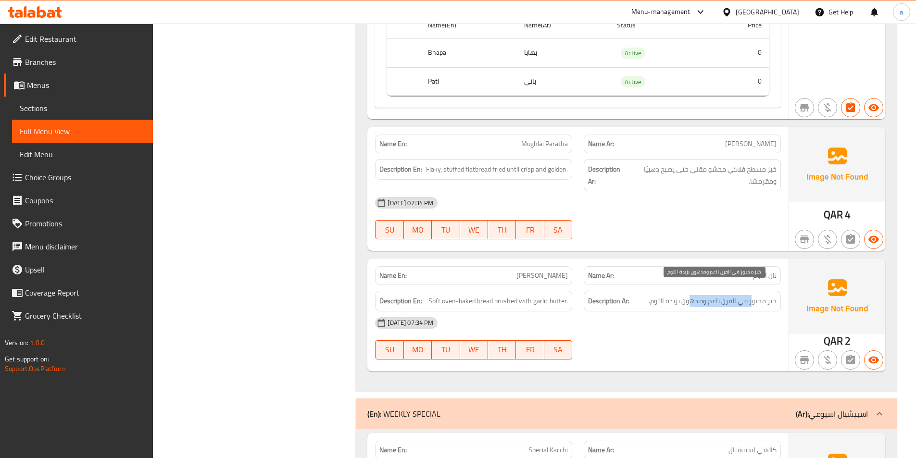
drag, startPoint x: 751, startPoint y: 285, endPoint x: 679, endPoint y: 288, distance: 72.2
click at [684, 295] on span "خبز مخبوز في الفرن ناعم ومدهون بزبدة الثوم." at bounding box center [713, 301] width 128 height 12
click at [673, 295] on span "خبز مخبوز في الفرن ناعم ومدهون بزبدة الثوم." at bounding box center [713, 301] width 128 height 12
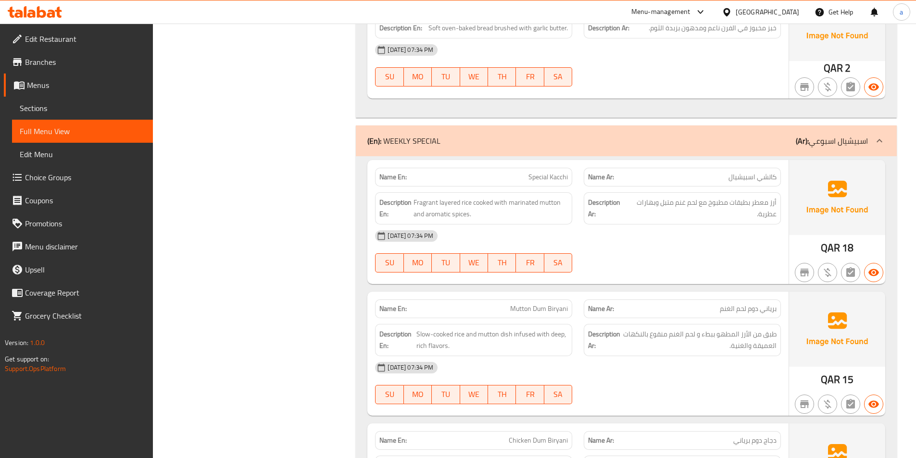
scroll to position [5867, 0]
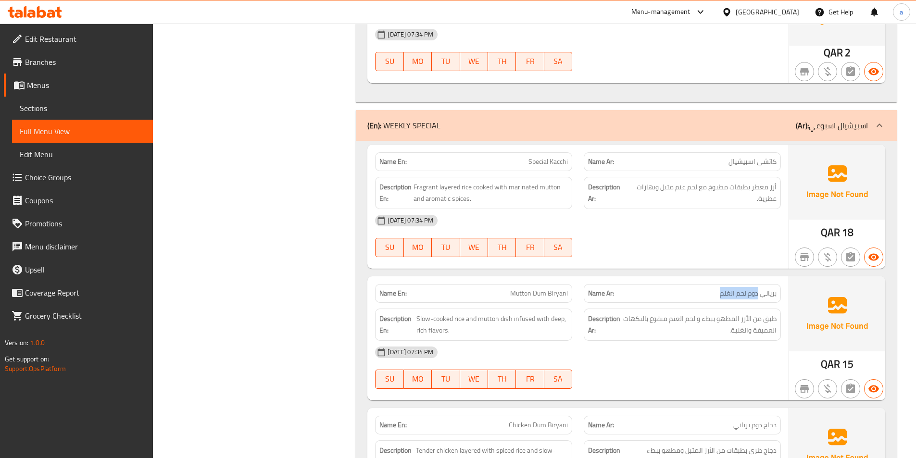
drag, startPoint x: 759, startPoint y: 283, endPoint x: 705, endPoint y: 282, distance: 53.4
click at [706, 289] on p "Name Ar: [PERSON_NAME] لحم الغنم" at bounding box center [682, 294] width 189 height 10
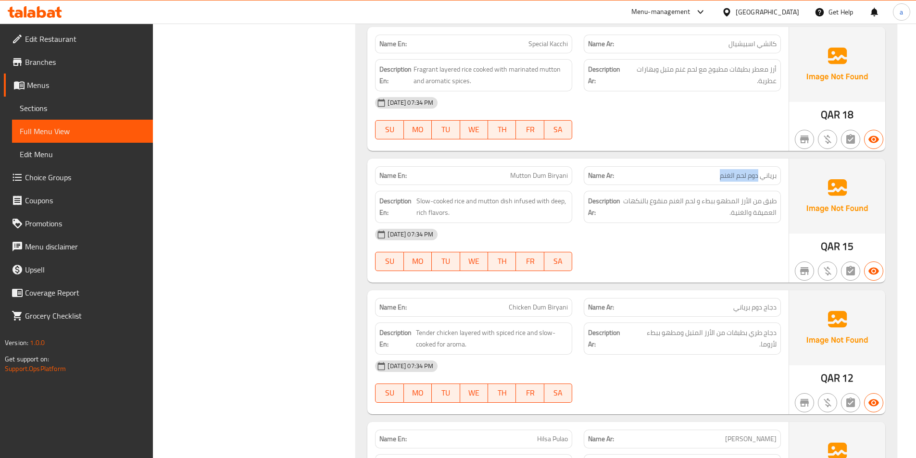
scroll to position [6011, 0]
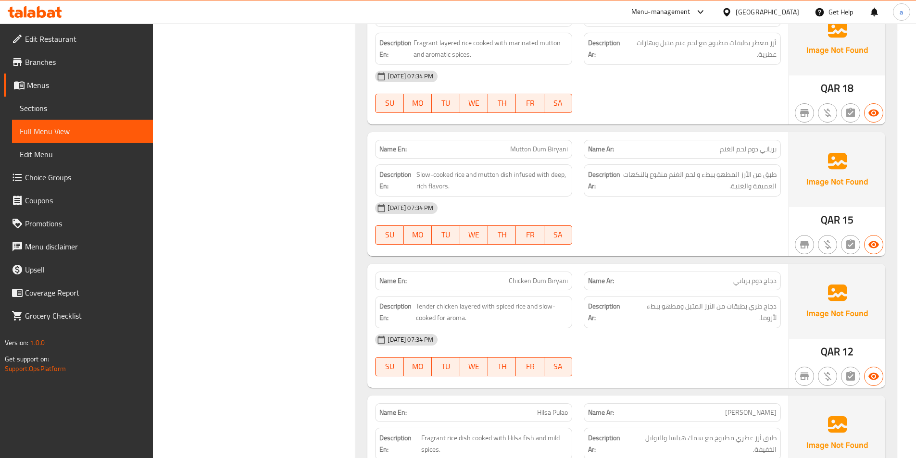
click at [739, 159] on div "Description Ar: طبق من الأرز المطهو ببطء و لحم الغنم منقوع بالنكهات العميقة وال…" at bounding box center [682, 181] width 209 height 44
drag, startPoint x: 748, startPoint y: 140, endPoint x: 724, endPoint y: 141, distance: 23.6
click at [724, 144] on span "برياني دوم لحم الغنم" at bounding box center [748, 149] width 57 height 10
drag, startPoint x: 730, startPoint y: 271, endPoint x: 783, endPoint y: 271, distance: 52.9
click at [783, 271] on div "Name Ar: دجاج دوم برياني" at bounding box center [682, 281] width 209 height 30
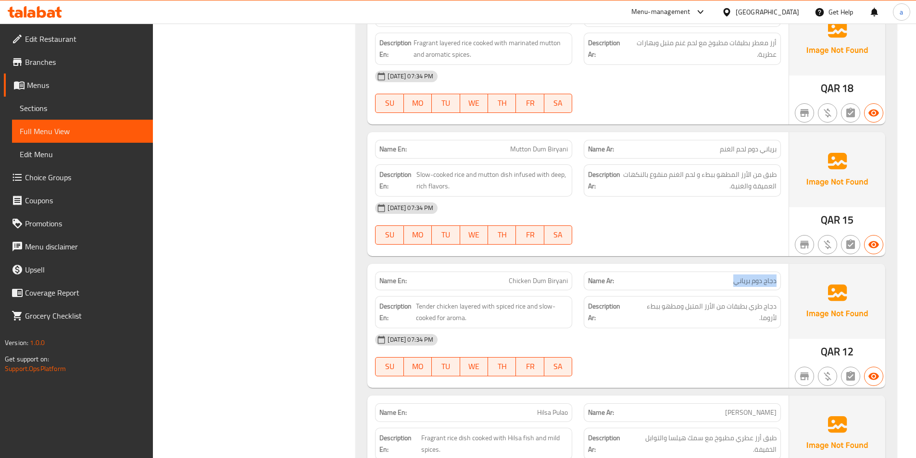
click at [760, 276] on span "دجاج دوم برياني" at bounding box center [754, 281] width 43 height 10
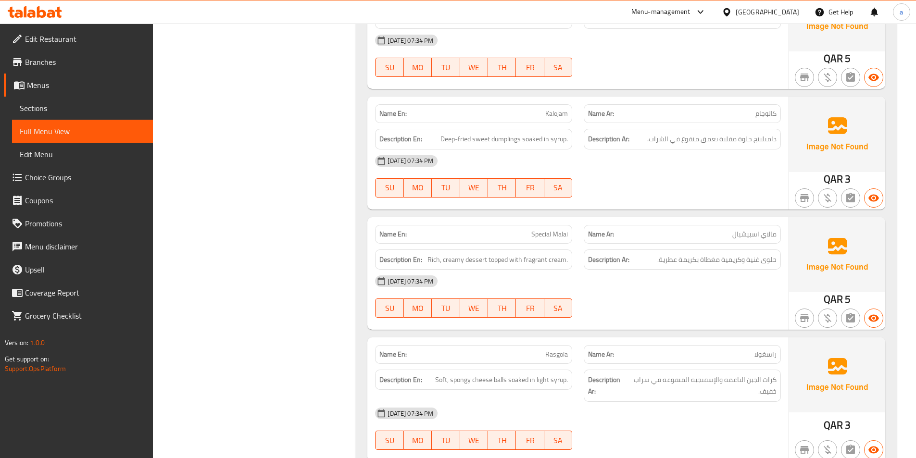
scroll to position [8276, 0]
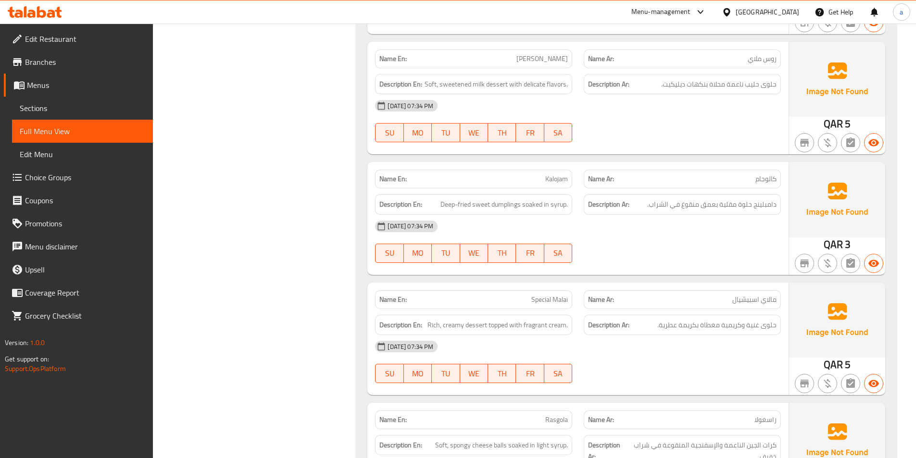
click at [655, 170] on div "Name Ar: كالوجام" at bounding box center [682, 179] width 197 height 19
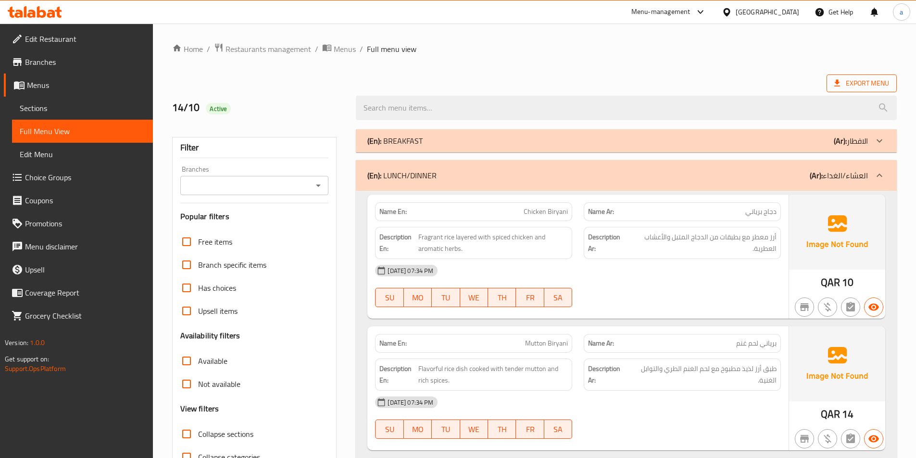
click at [858, 84] on span "Export Menu" at bounding box center [861, 83] width 55 height 12
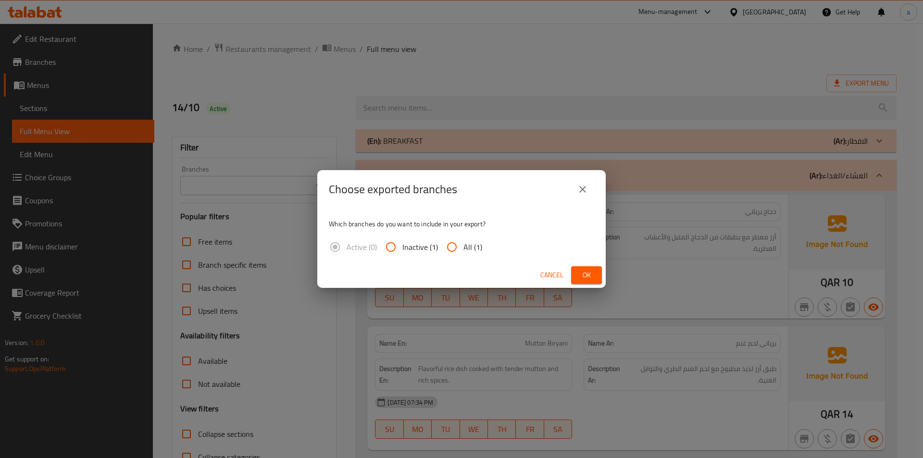
click at [466, 245] on span "All (1)" at bounding box center [473, 247] width 19 height 12
click at [464, 245] on input "All (1)" at bounding box center [451, 247] width 23 height 23
radio input "true"
click at [582, 273] on span "Ok" at bounding box center [586, 275] width 15 height 12
